Goal: Transaction & Acquisition: Purchase product/service

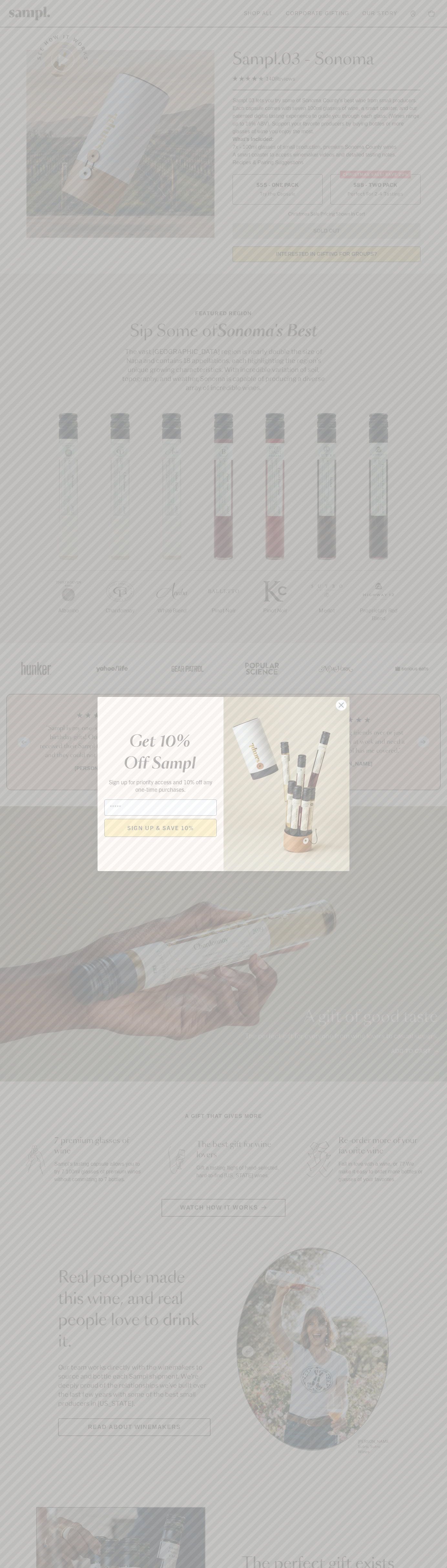
click at [341, 705] on icon "Close dialog" at bounding box center [341, 705] width 4 height 4
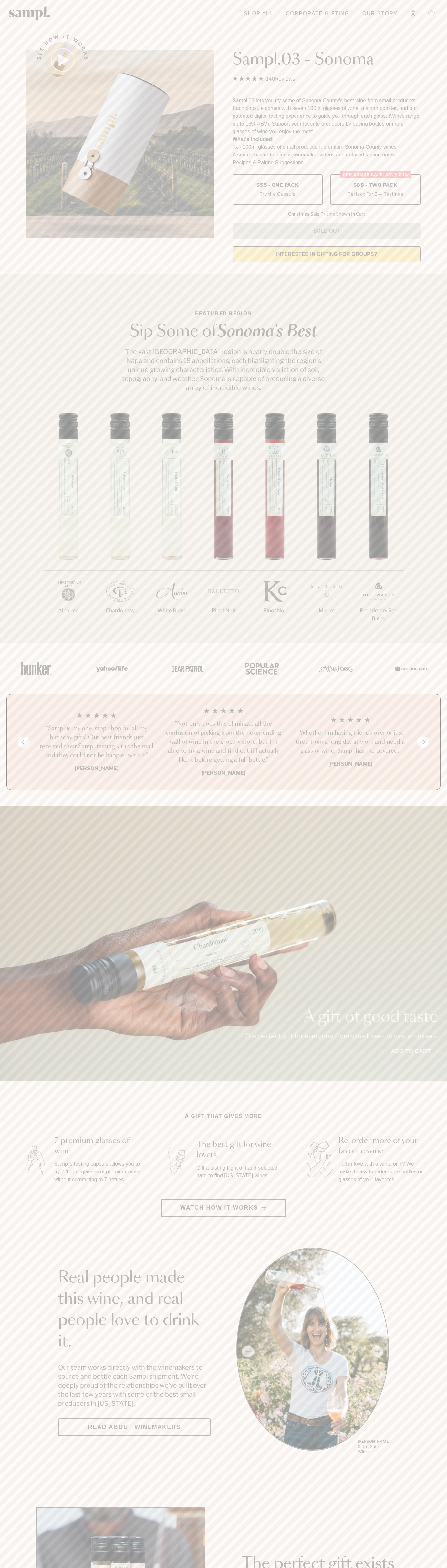
click at [375, 186] on span "$88 - Two Pack" at bounding box center [375, 185] width 44 height 7
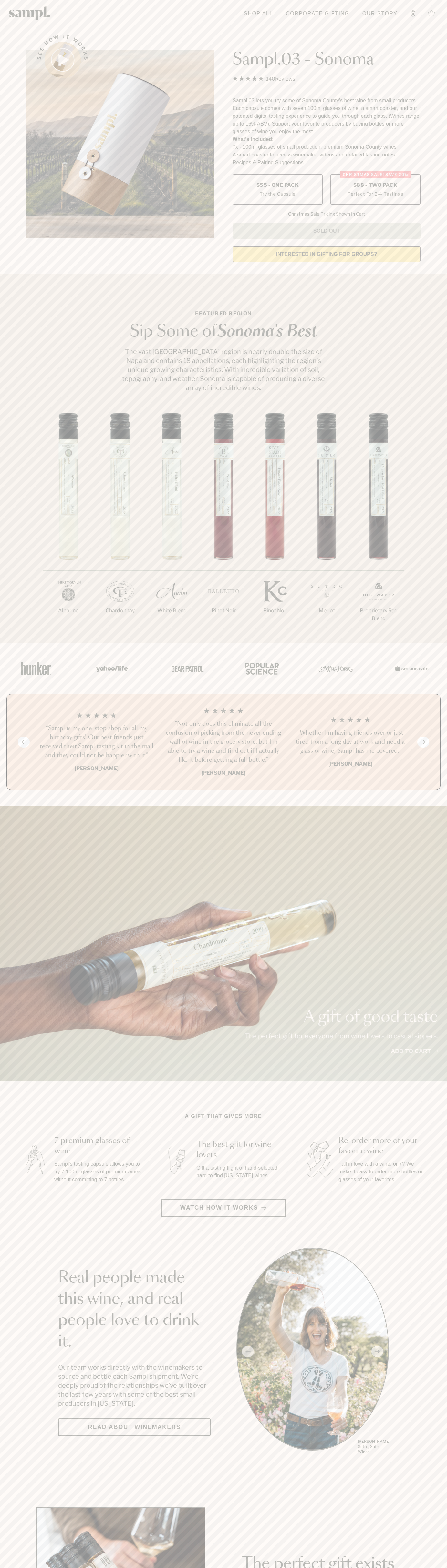
click at [224, 743] on h3 "“Not only does this eliminate all the confusion of picking from the never endin…" at bounding box center [223, 742] width 116 height 45
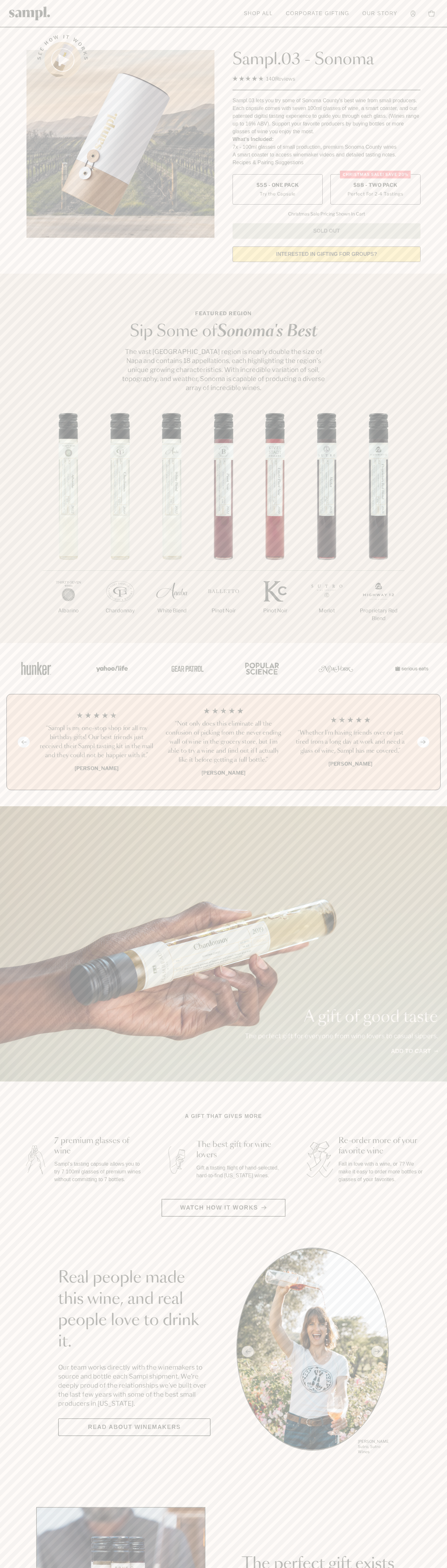
click at [89, 24] on header "Toggle navigation menu Shop All Corporate Gifting Our Story Account Story Shop …" at bounding box center [224, 13] width 447 height 27
click at [445, 1460] on main "See how it works Sampl.03 - Sonoma 4.9 Rated 4.9 out of 5 stars 140 Reviews Cli…" at bounding box center [224, 1223] width 447 height 2446
click at [300, 1567] on html "Skip to main content Toggle navigation menu Shop All Corporate Gifting Our Stor…" at bounding box center [224, 1298] width 447 height 2596
click at [29, 1567] on html "Skip to main content Toggle navigation menu Shop All Corporate Gifting Our Stor…" at bounding box center [224, 1298] width 447 height 2596
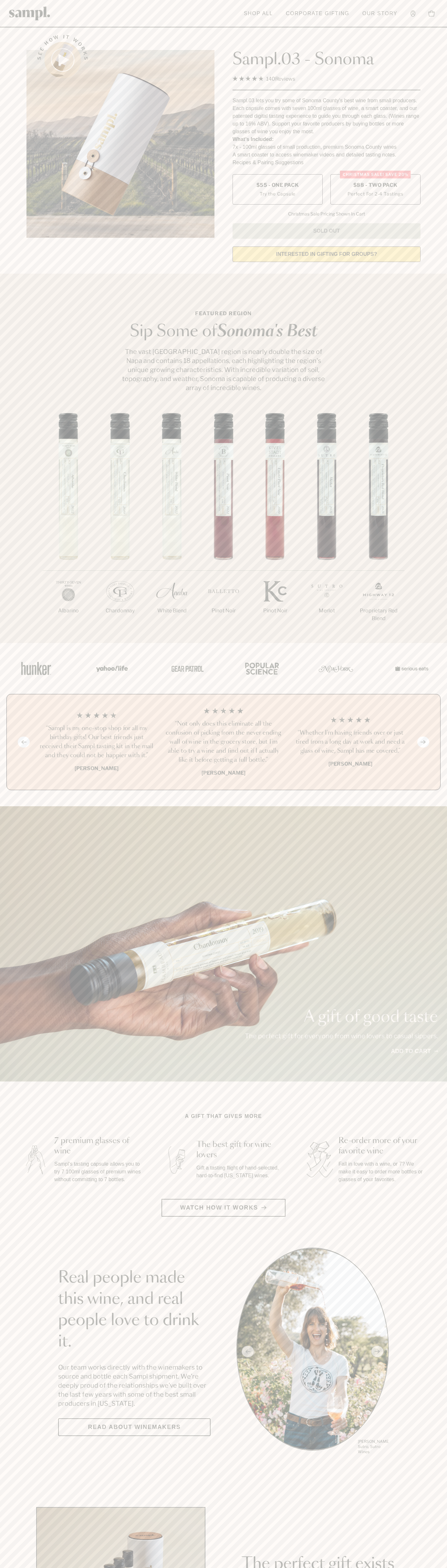
click at [375, 190] on label "Christmas SALE! Save 20% $88 - Two Pack Perfect For 2-4 Tastings" at bounding box center [375, 189] width 90 height 30
click at [224, 743] on h3 "“Not only does this eliminate all the confusion of picking from the never endin…" at bounding box center [223, 742] width 116 height 45
